Goal: Information Seeking & Learning: Find specific fact

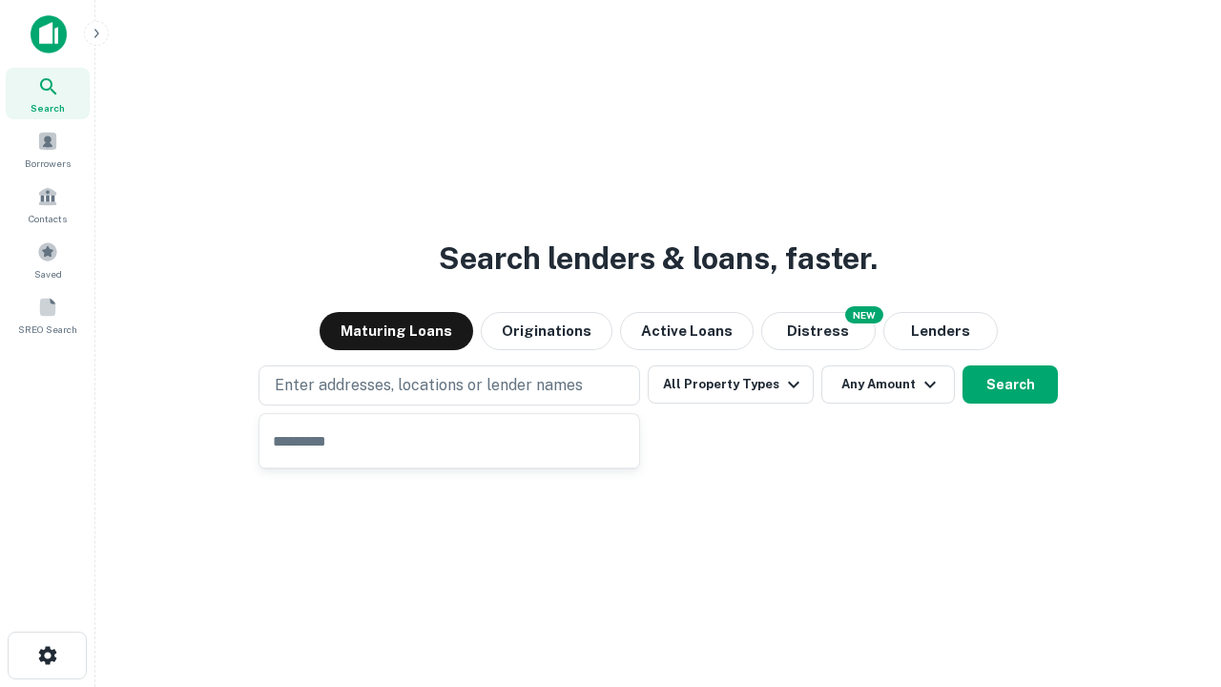
type input "**********"
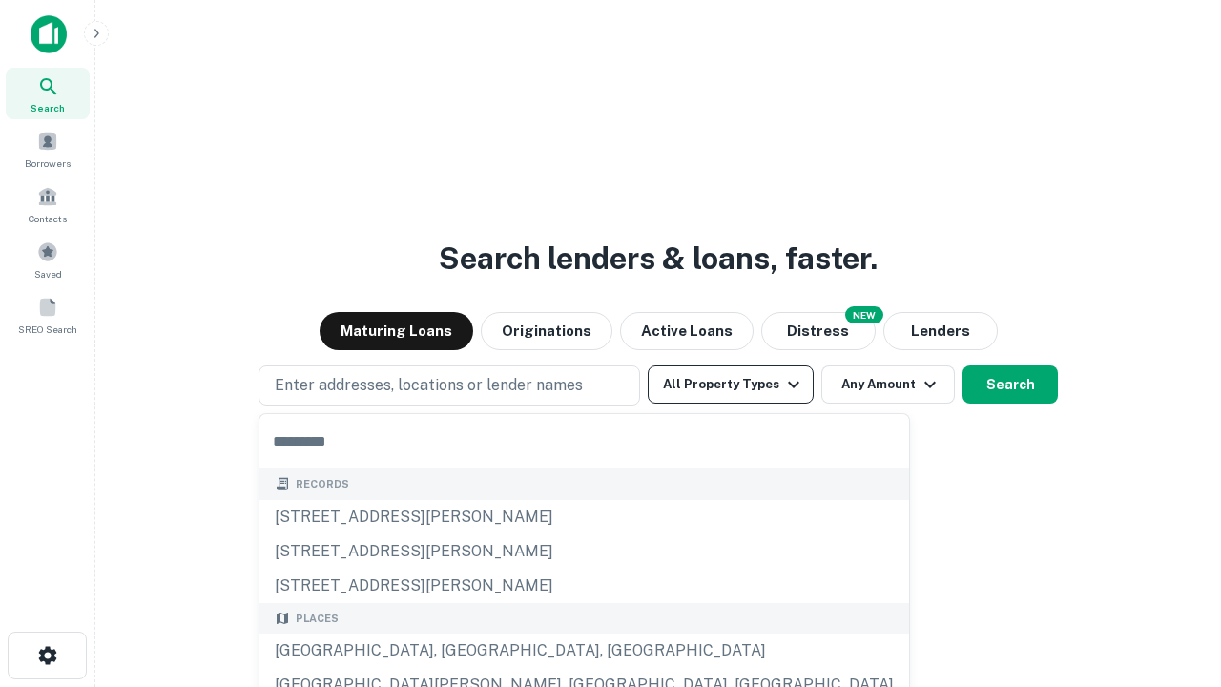
click at [731, 384] on button "All Property Types" at bounding box center [731, 384] width 166 height 38
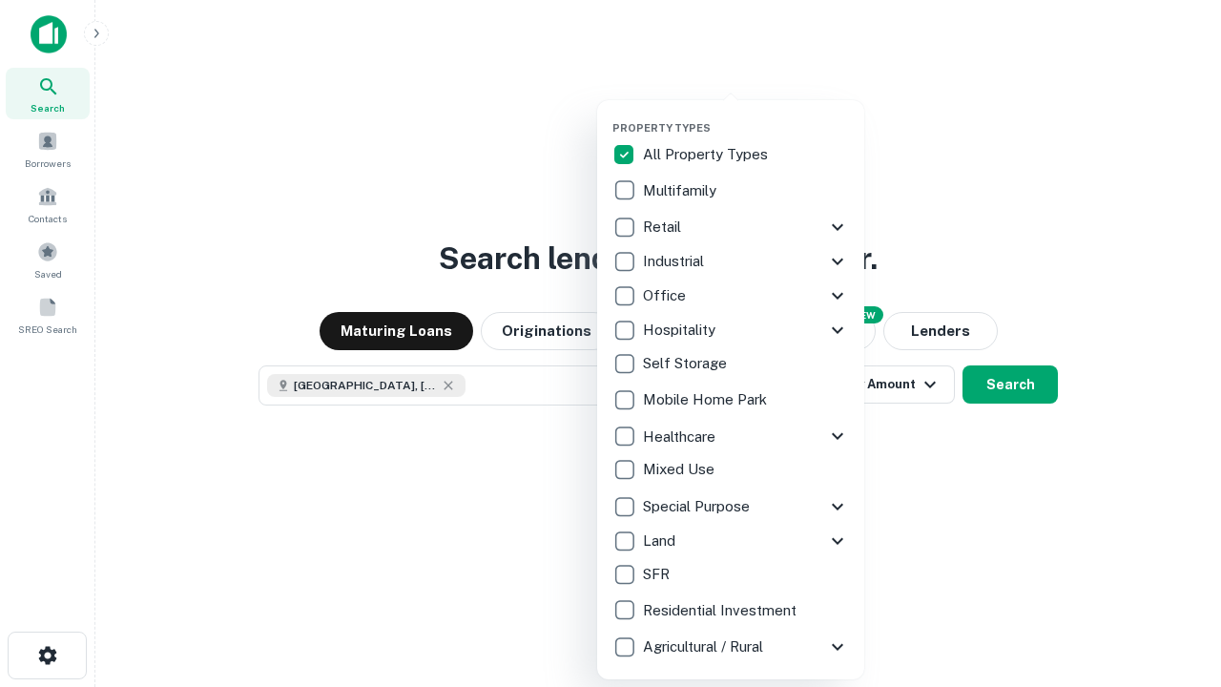
click at [746, 115] on button "button" at bounding box center [746, 115] width 267 height 1
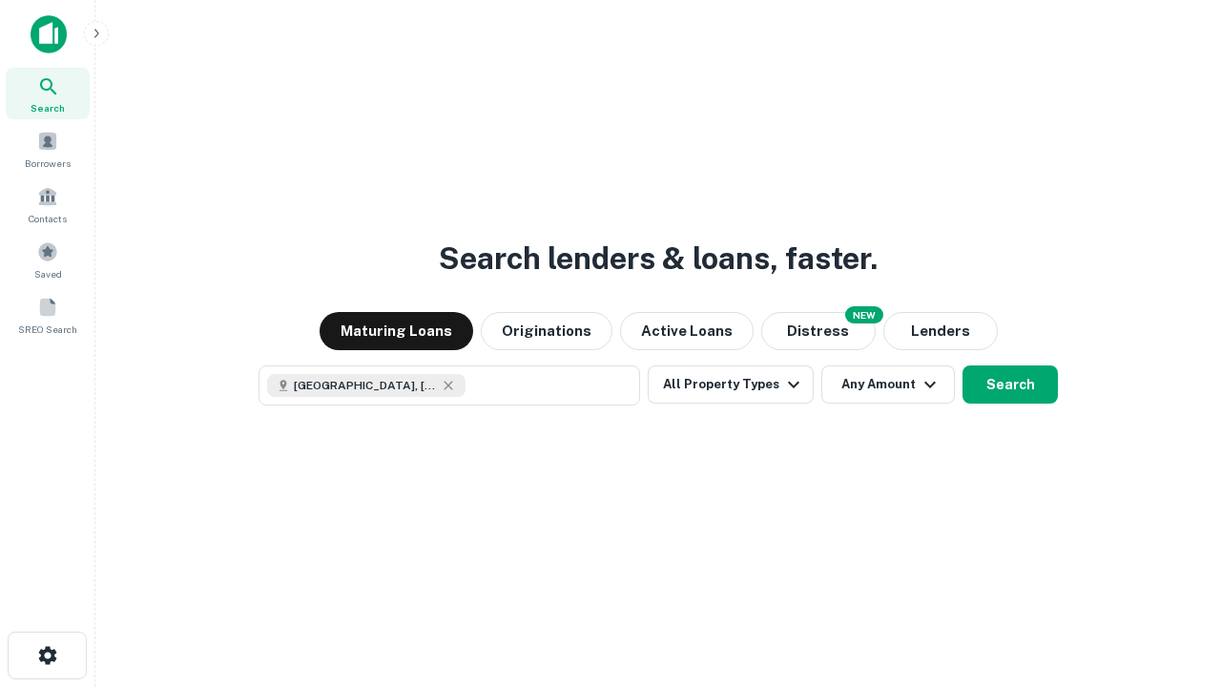
scroll to position [31, 0]
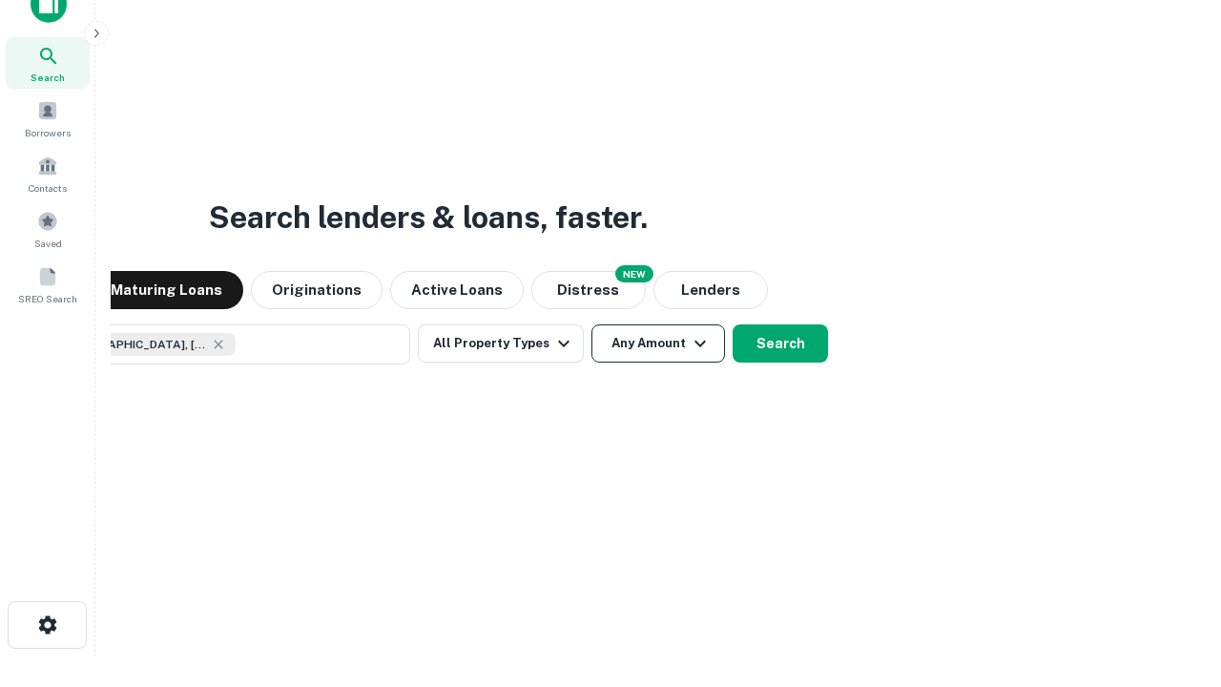
click at [592, 324] on button "Any Amount" at bounding box center [659, 343] width 134 height 38
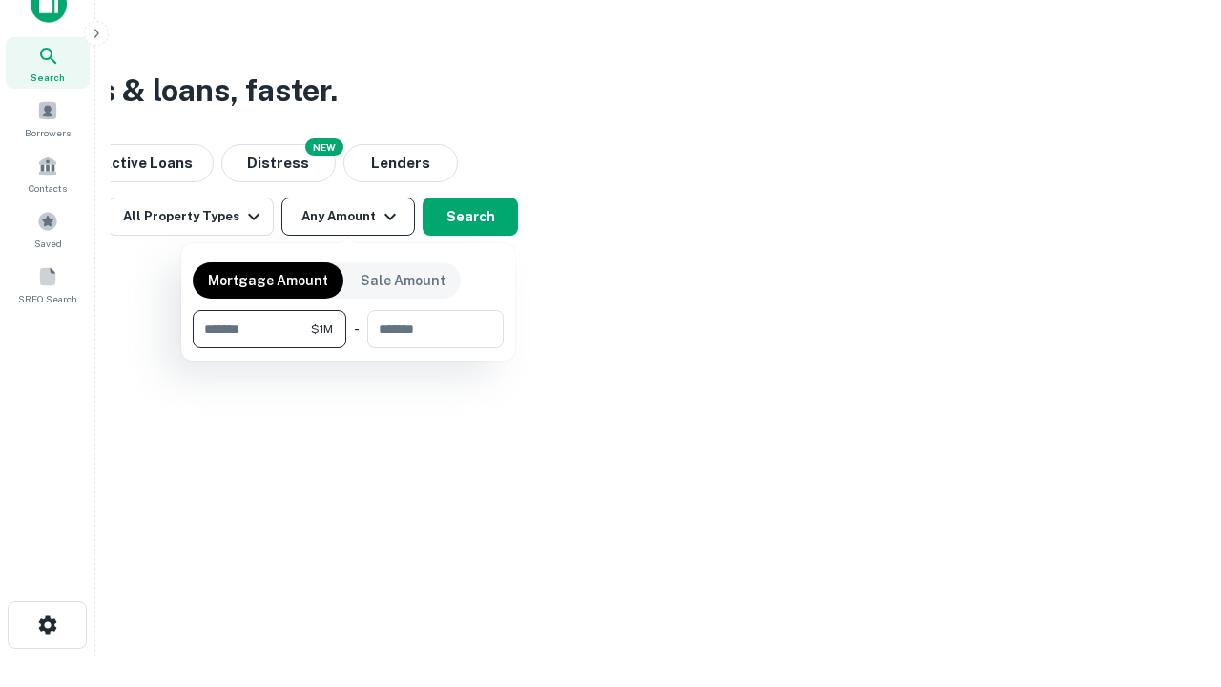
type input "*******"
click at [348, 348] on button "button" at bounding box center [348, 348] width 311 height 1
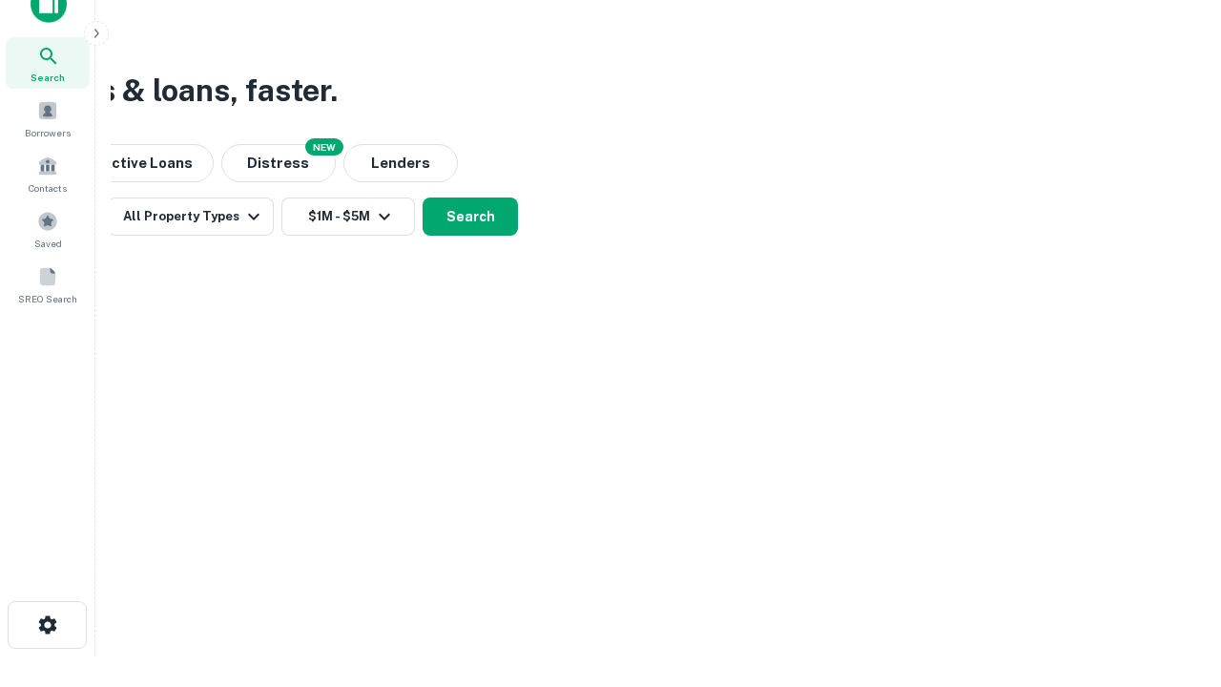
scroll to position [31, 0]
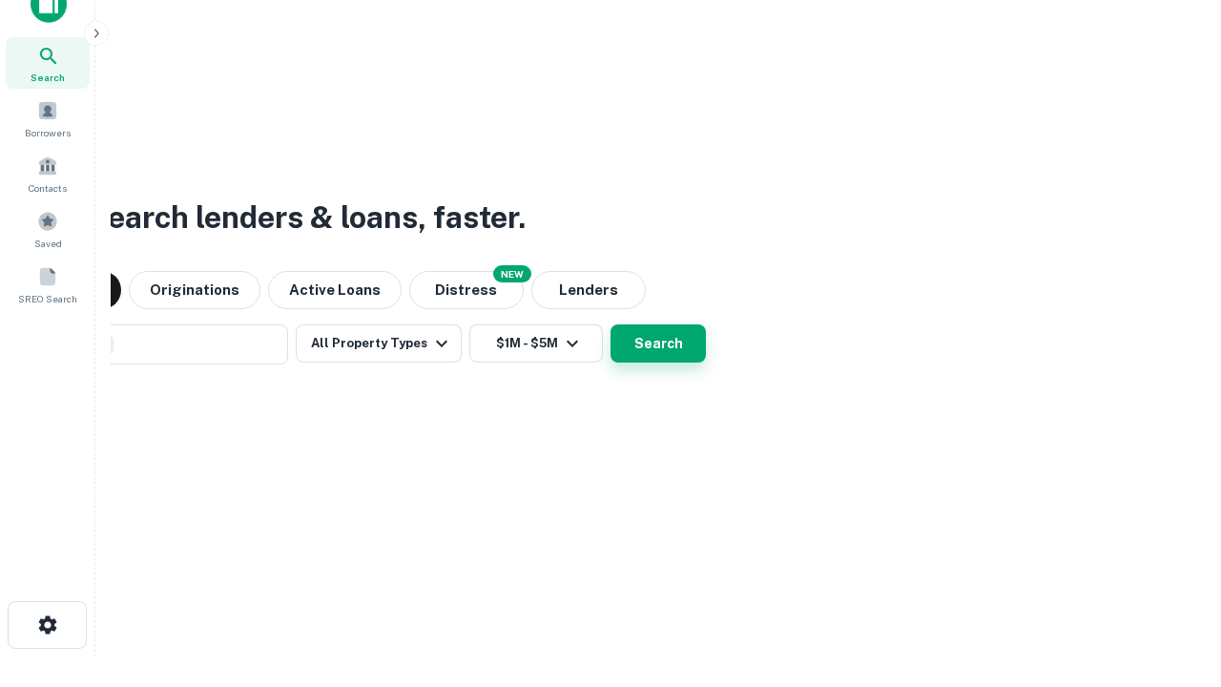
click at [611, 324] on button "Search" at bounding box center [658, 343] width 95 height 38
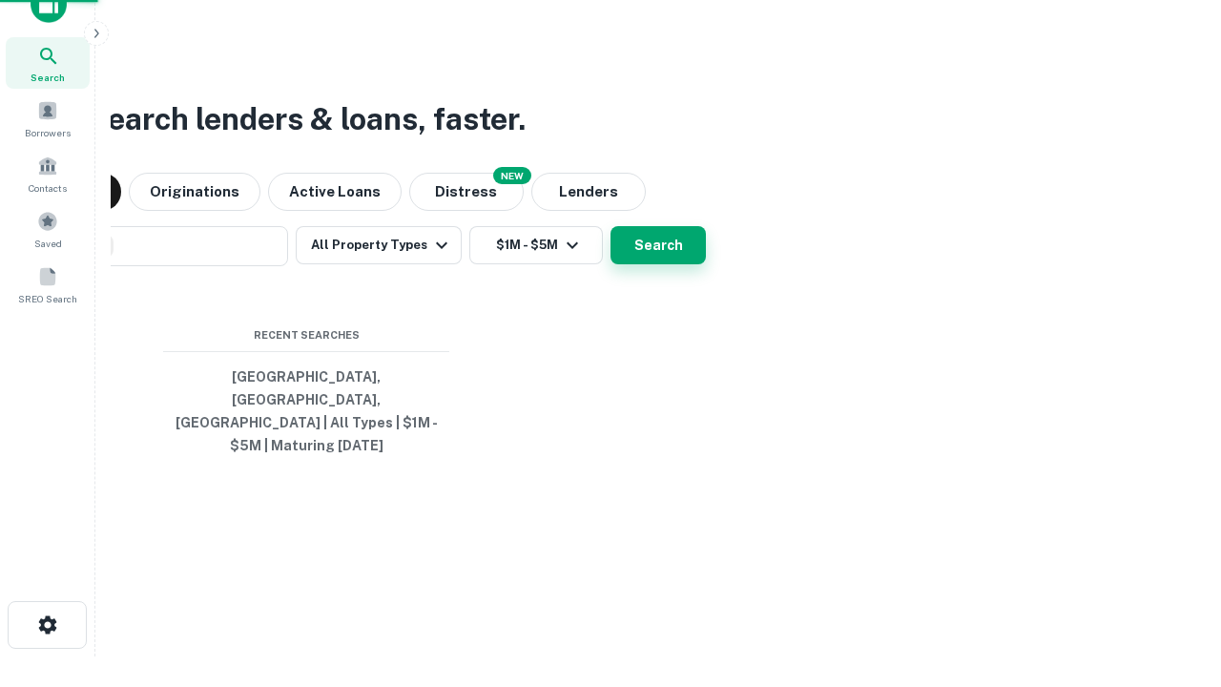
scroll to position [62, 540]
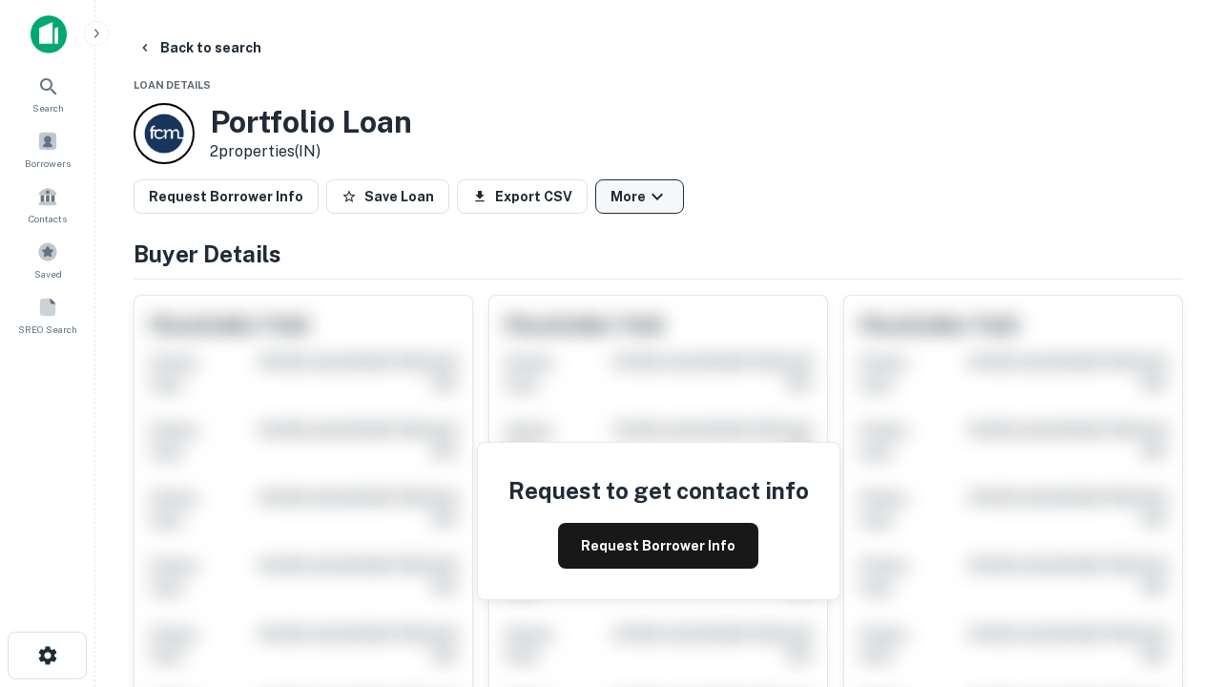
click at [639, 197] on button "More" at bounding box center [639, 196] width 89 height 34
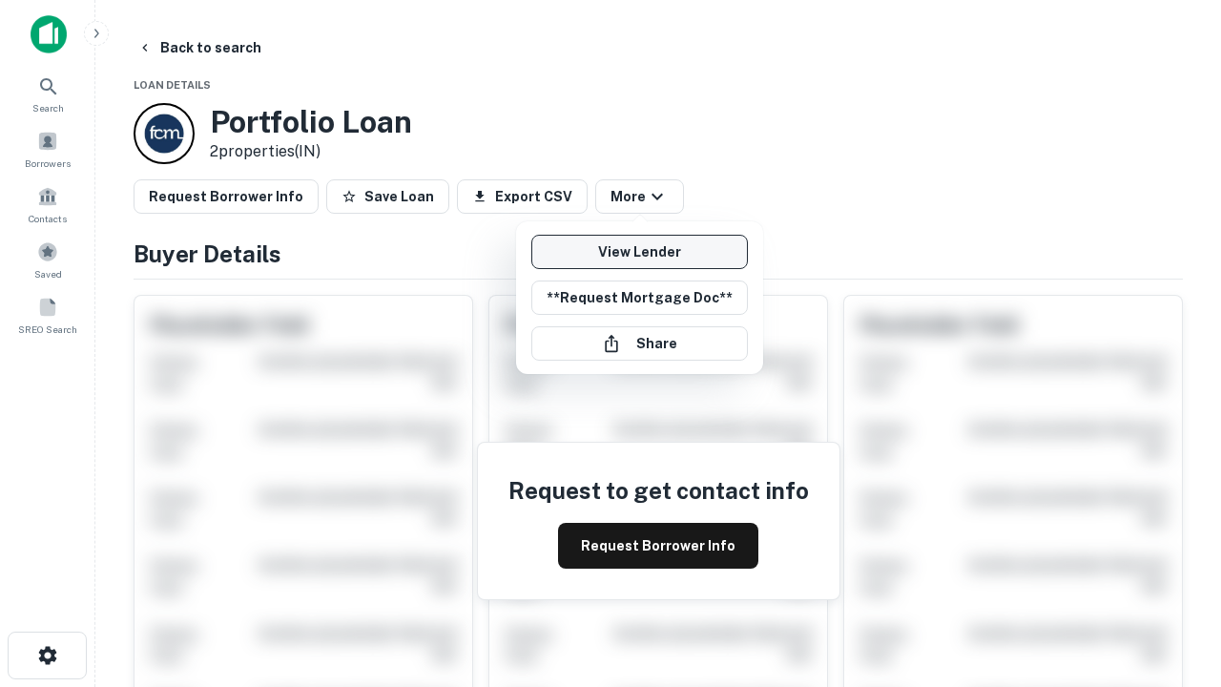
click at [639, 252] on link "View Lender" at bounding box center [639, 252] width 217 height 34
